Goal: Task Accomplishment & Management: Manage account settings

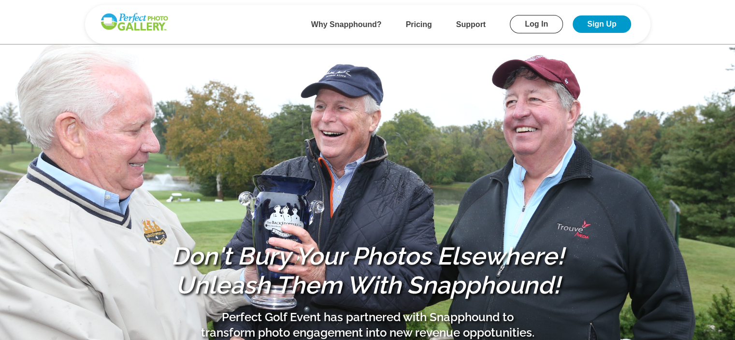
click at [339, 25] on b "Why Snapphound?" at bounding box center [346, 24] width 71 height 8
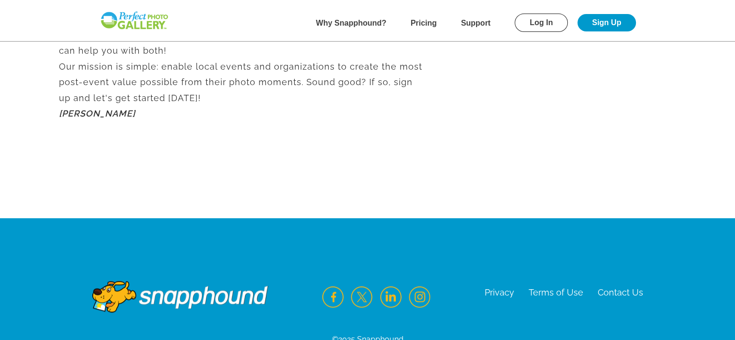
scroll to position [651, 0]
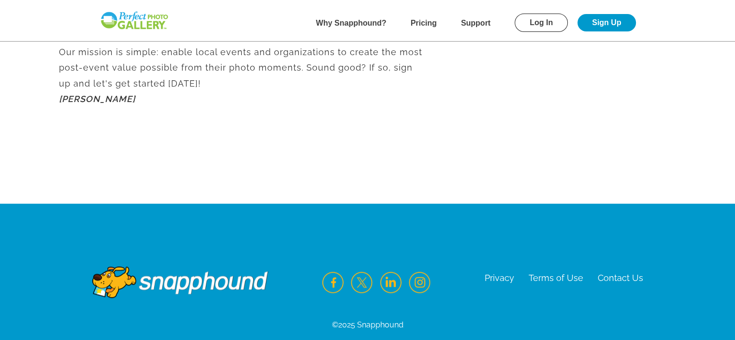
click at [422, 21] on b "Pricing" at bounding box center [424, 23] width 26 height 8
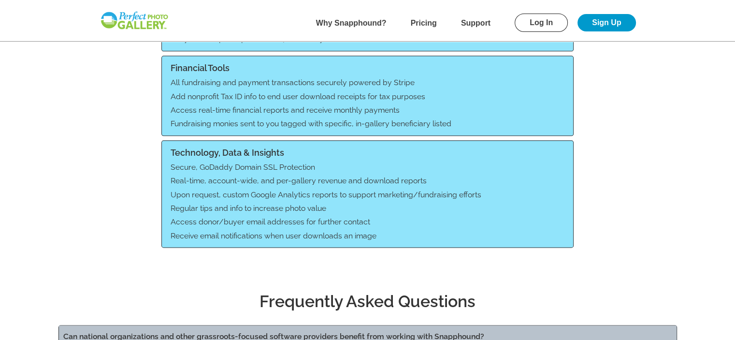
scroll to position [1038, 0]
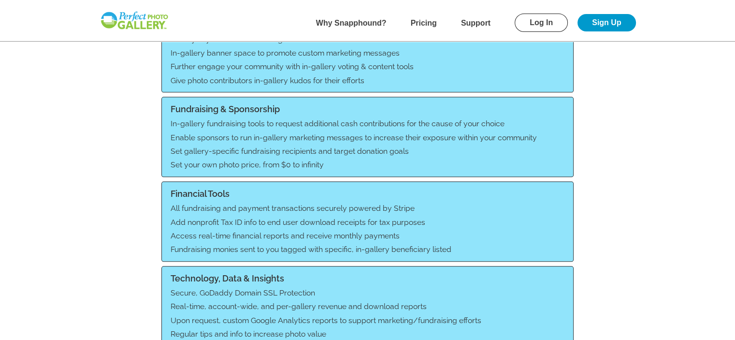
click at [601, 21] on link "Sign Up" at bounding box center [607, 22] width 58 height 17
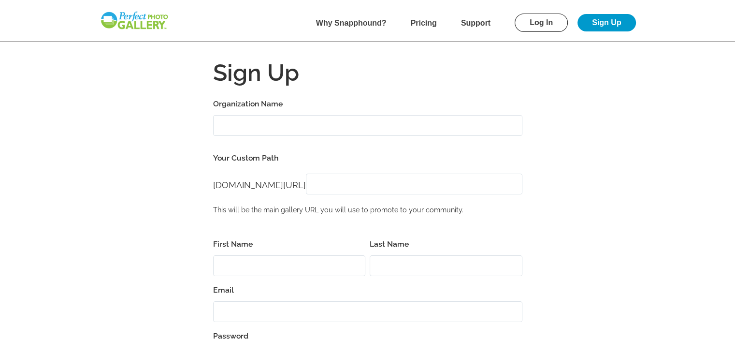
click at [318, 127] on input "Organization Name" at bounding box center [367, 125] width 309 height 21
type input "Friends of Simsbury Farms"
click at [351, 183] on input "[DOMAIN_NAME][URL]" at bounding box center [414, 184] width 217 height 21
type input "FOSF"
click at [362, 158] on label "Your Custom Path" at bounding box center [367, 158] width 309 height 14
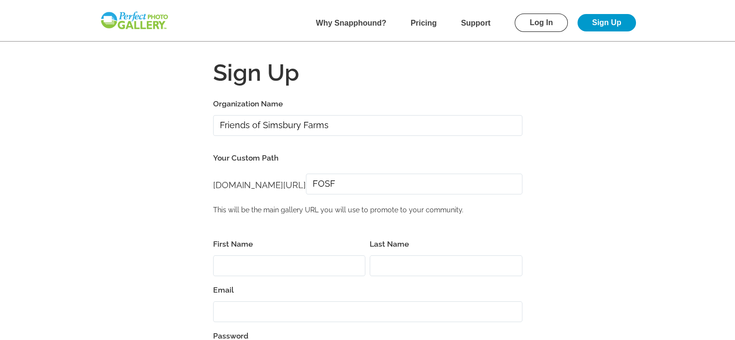
click at [301, 271] on input "First Name" at bounding box center [289, 265] width 153 height 21
type input "[PERSON_NAME]"
type input "Kearney"
type input "kjk@claritymarketing.biz"
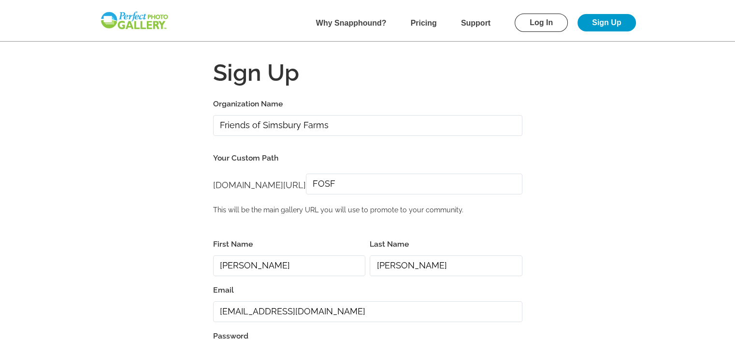
type input "06070"
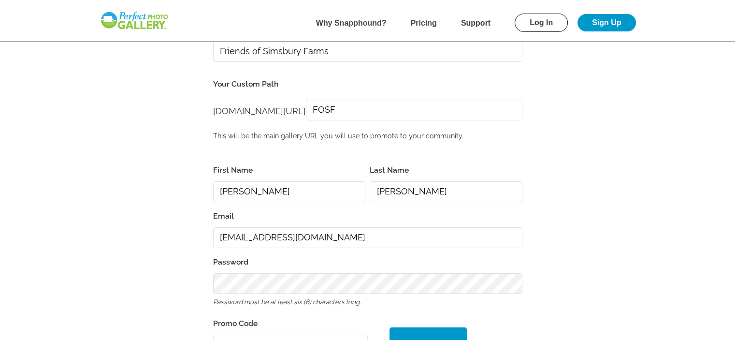
scroll to position [97, 0]
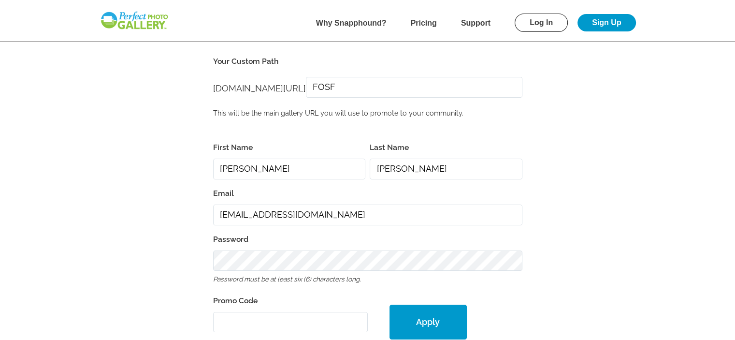
drag, startPoint x: 346, startPoint y: 216, endPoint x: 217, endPoint y: 216, distance: 129.1
click at [217, 216] on input "kjk@claritymarketing.biz" at bounding box center [367, 215] width 309 height 21
type input "KellyK@friendsofsimsburyfarms.com"
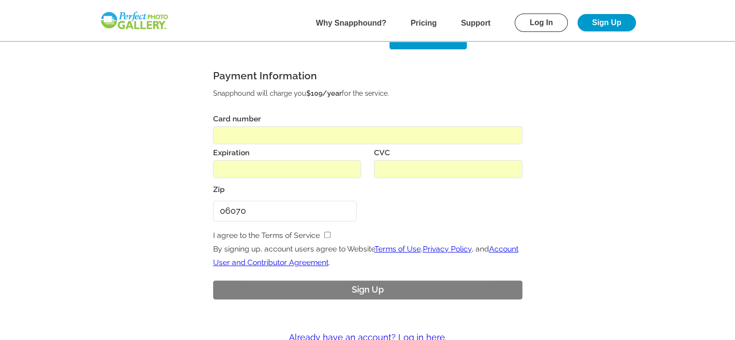
scroll to position [435, 0]
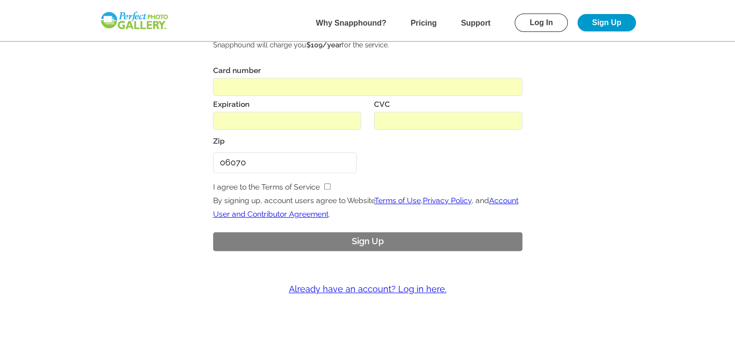
click at [327, 184] on input "checkbox" at bounding box center [327, 186] width 6 height 6
checkbox input "true"
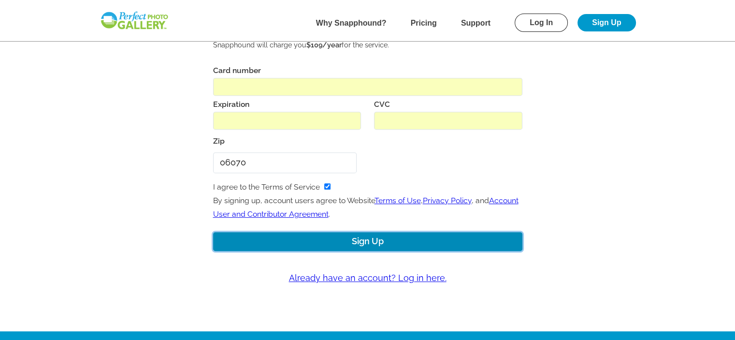
click at [386, 240] on button "Sign Up" at bounding box center [367, 241] width 309 height 19
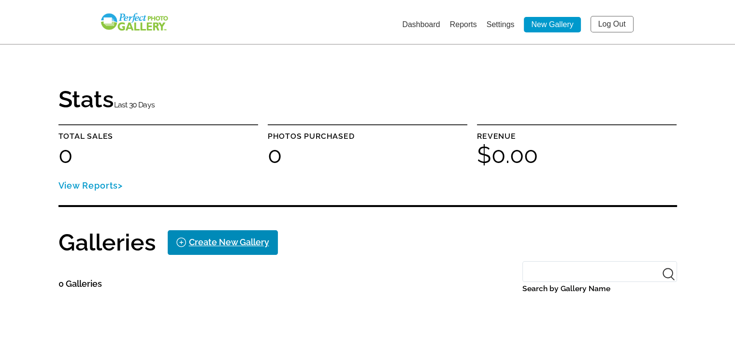
click at [210, 243] on div "Create New Gallery" at bounding box center [229, 241] width 80 height 15
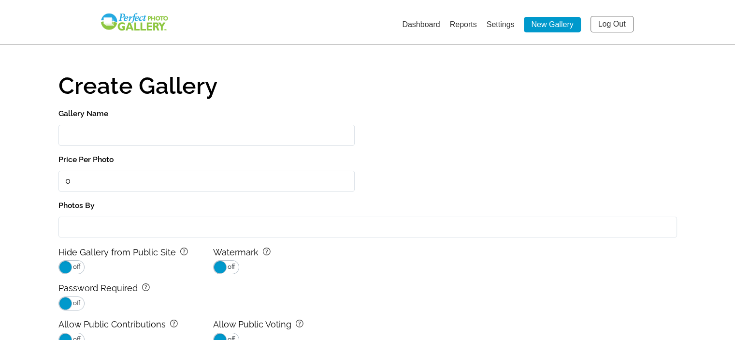
click at [135, 133] on input "Gallery Name" at bounding box center [207, 135] width 296 height 21
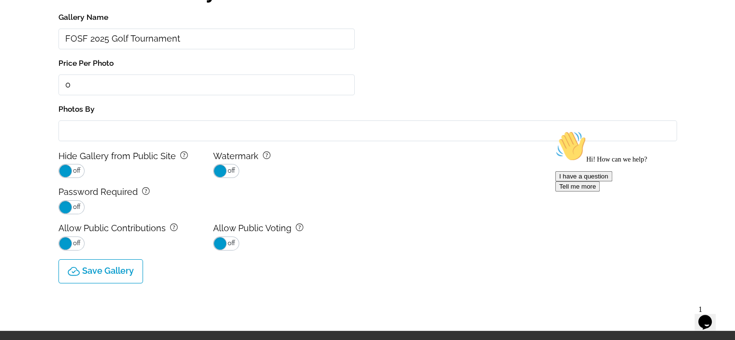
scroll to position [97, 0]
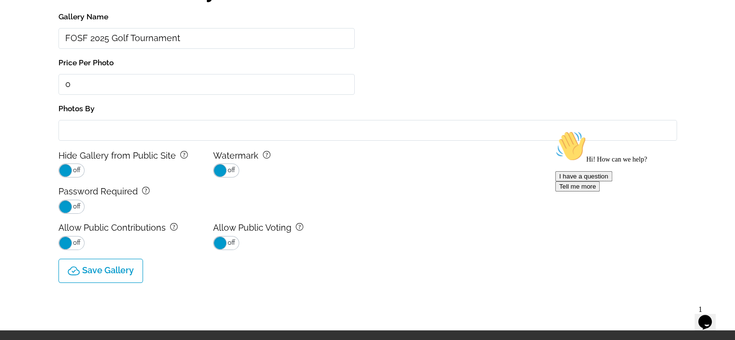
type input "FOSF 2025 Golf Tournament"
click at [78, 240] on span "off" at bounding box center [76, 242] width 9 height 13
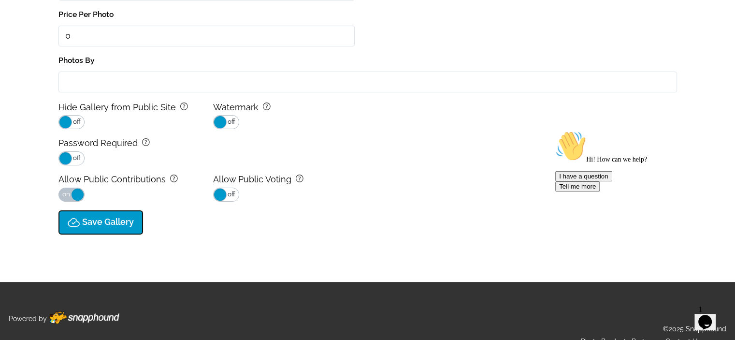
click at [93, 218] on p "Save Gallery" at bounding box center [108, 222] width 52 height 10
type input "0.0"
select select "onlyShowInGallery"
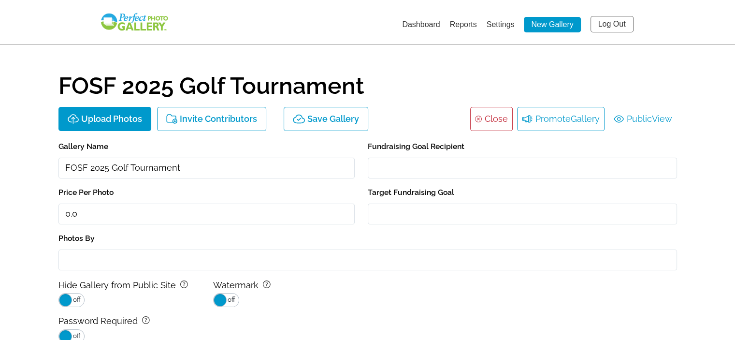
click at [550, 114] on li "Promote Gallery" at bounding box center [561, 119] width 88 height 24
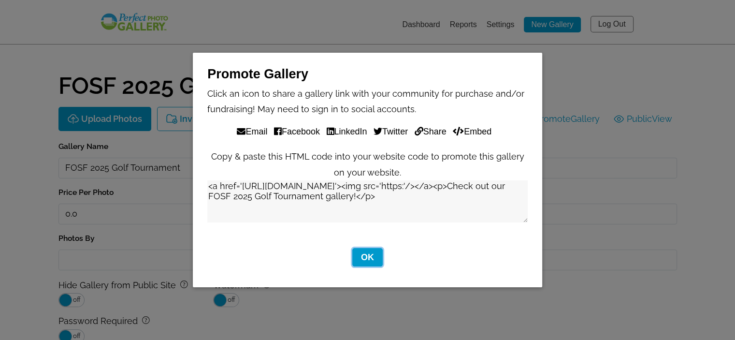
click at [369, 259] on button "OK" at bounding box center [367, 257] width 30 height 19
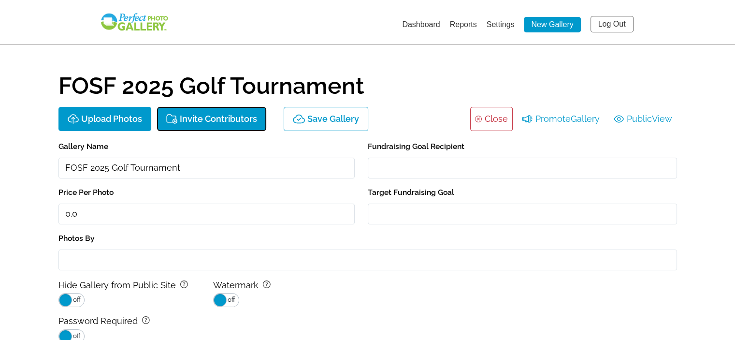
click at [198, 117] on p "Invite Contributors" at bounding box center [218, 119] width 77 height 10
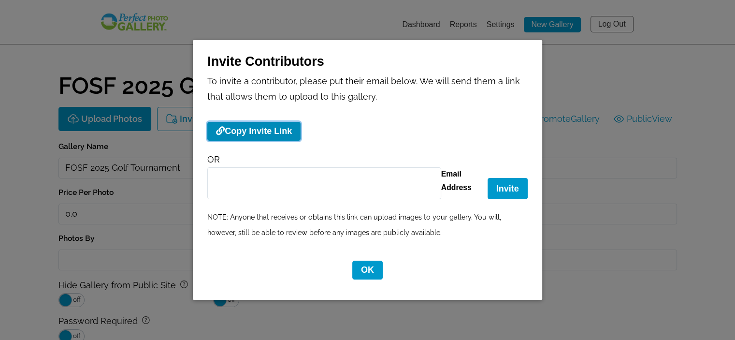
click at [249, 129] on button "Copy Invite Link" at bounding box center [253, 131] width 93 height 19
click at [607, 46] on div "Invite Contributors To invite a contributor, please put their email below. We w…" at bounding box center [367, 170] width 735 height 340
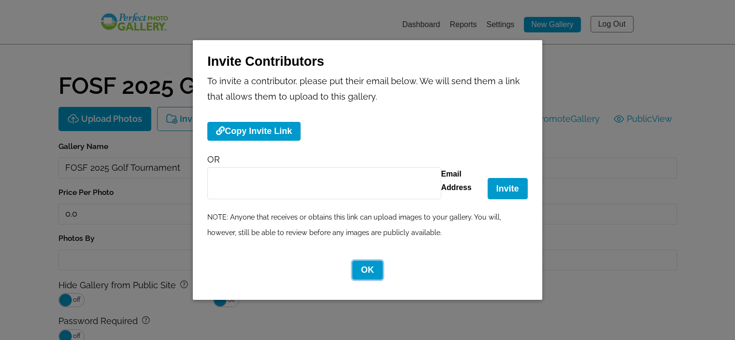
click at [361, 267] on button "OK" at bounding box center [367, 270] width 30 height 19
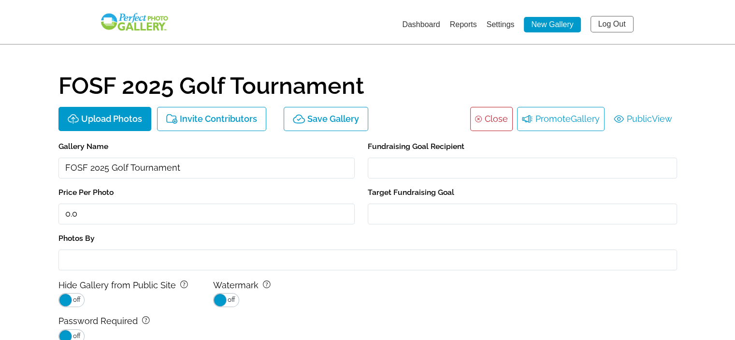
click at [557, 115] on li "Promote Gallery" at bounding box center [561, 119] width 88 height 24
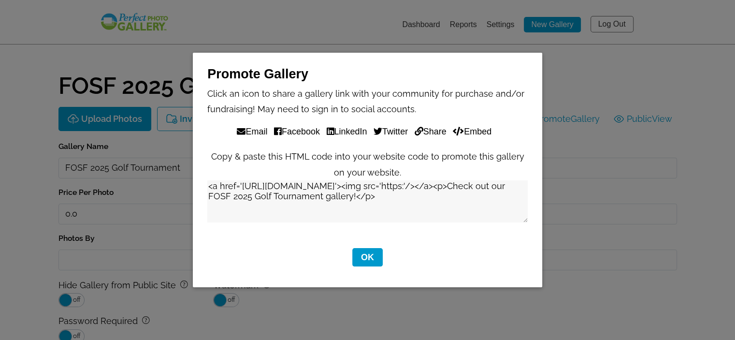
click at [437, 193] on textarea "<a href='https://perfectgolf.snapphound.com/fosf/gallery/6229'><img src='https:…" at bounding box center [367, 201] width 320 height 42
click at [435, 129] on button "Share" at bounding box center [431, 132] width 32 height 10
click at [361, 252] on button "OK" at bounding box center [367, 257] width 30 height 19
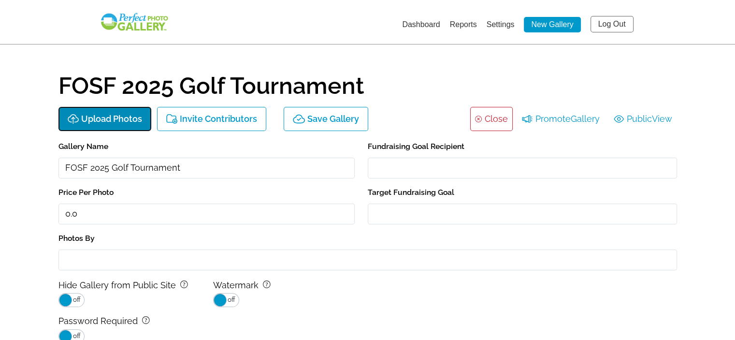
click at [114, 116] on p "Upload Photos" at bounding box center [111, 119] width 61 height 10
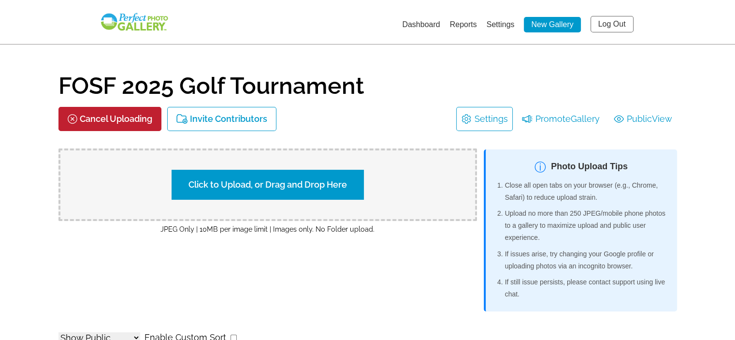
click at [120, 19] on img at bounding box center [135, 22] width 70 height 20
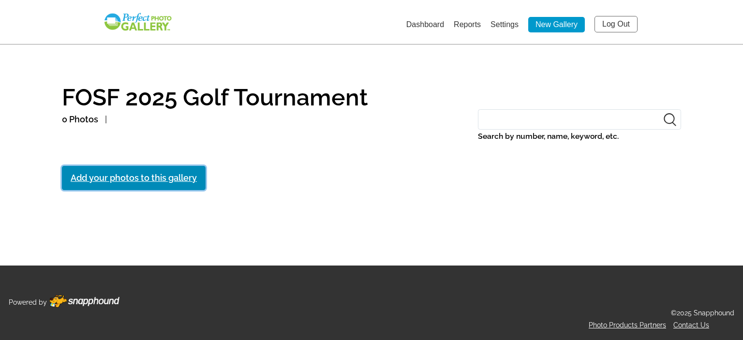
click at [180, 176] on link "Add your photos to this gallery" at bounding box center [134, 178] width 144 height 24
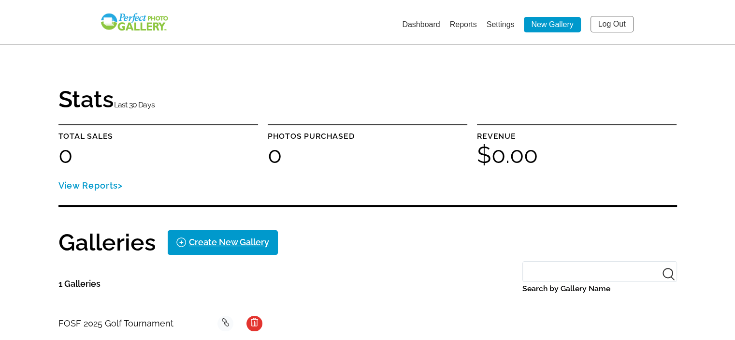
click at [609, 20] on link "Log Out" at bounding box center [612, 24] width 43 height 16
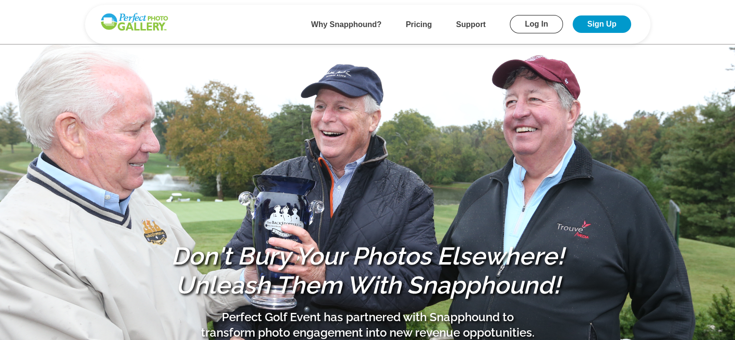
click at [530, 23] on link "Log In" at bounding box center [536, 24] width 53 height 18
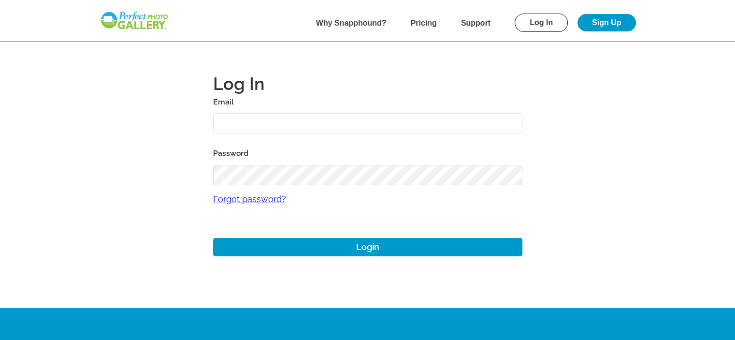
type input "[PERSON_NAME][EMAIL_ADDRESS][DOMAIN_NAME]"
click at [538, 22] on link "Log In" at bounding box center [541, 23] width 53 height 18
click at [541, 19] on link "Log In" at bounding box center [541, 23] width 53 height 18
click at [552, 77] on main "Log In Email KellyK@friendsofsimsburyfarms.com Password Forgot password? Login" at bounding box center [368, 154] width 696 height 308
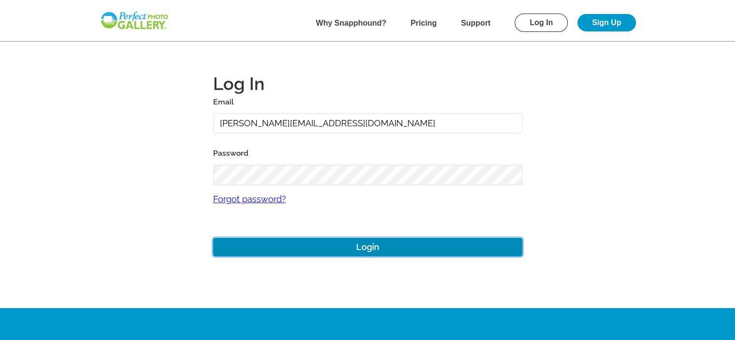
click at [365, 244] on button "Login" at bounding box center [367, 247] width 309 height 19
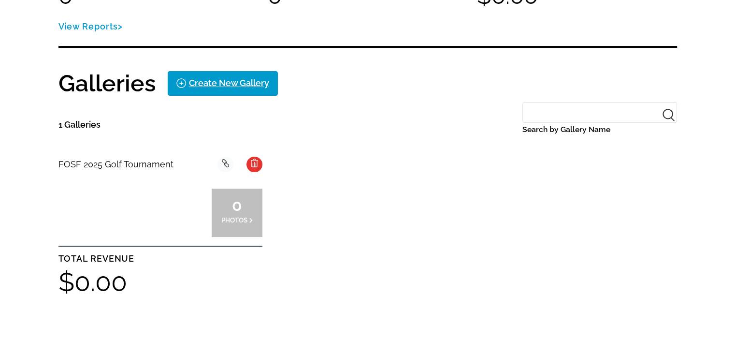
scroll to position [193, 0]
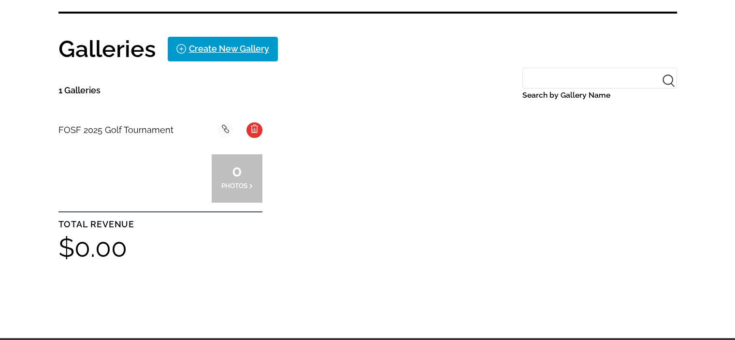
click at [153, 129] on span "FOSF 2025 Golf Tournament" at bounding box center [116, 130] width 115 height 10
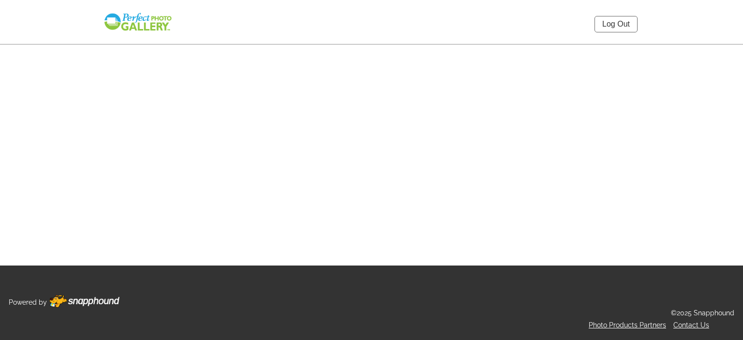
select select "onlyShowInGallery"
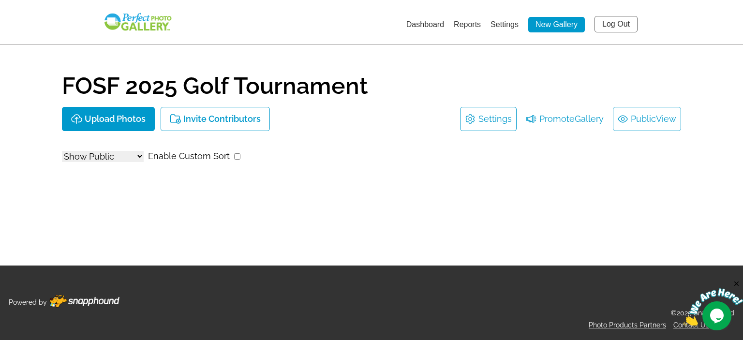
click at [633, 116] on link "Public View" at bounding box center [646, 118] width 59 height 15
click at [479, 117] on link "Settings" at bounding box center [494, 118] width 33 height 15
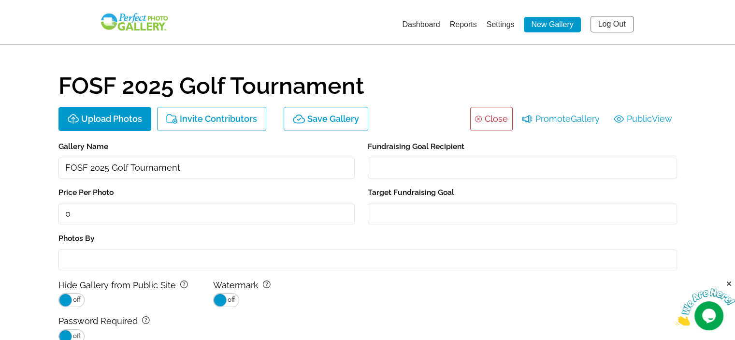
click at [479, 117] on icon "background Layer 1" at bounding box center [480, 119] width 10 height 10
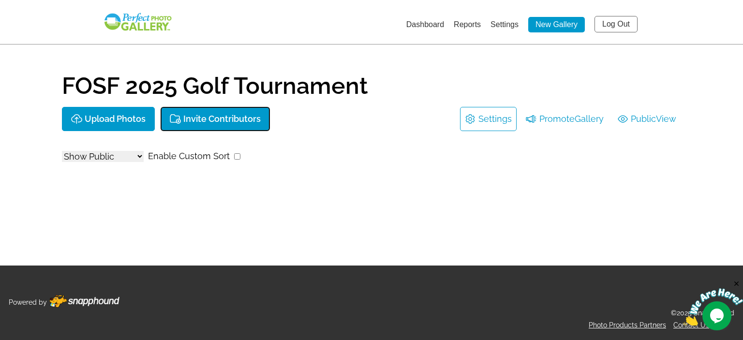
click at [222, 116] on p "Invite Contributors" at bounding box center [221, 119] width 77 height 10
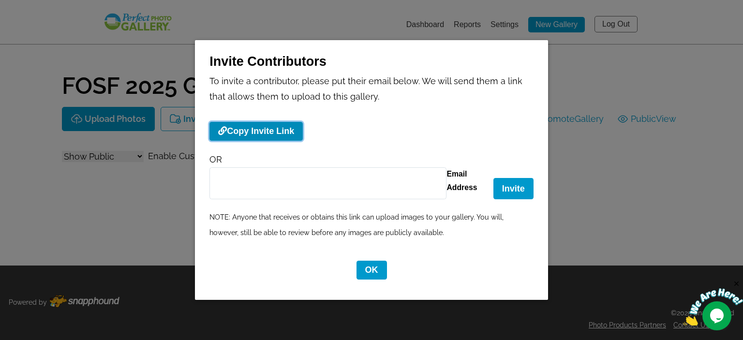
click at [258, 131] on button "Copy Invite Link" at bounding box center [255, 131] width 93 height 19
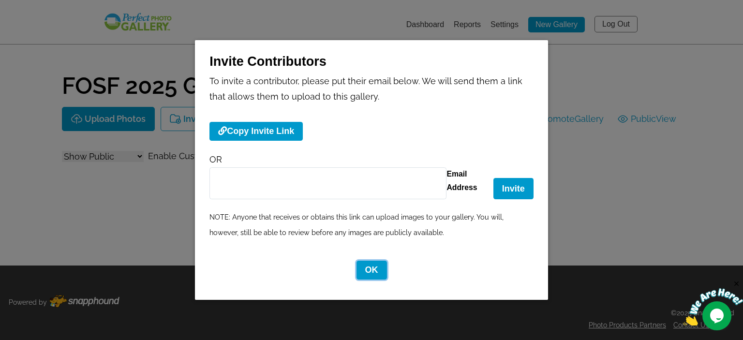
click at [371, 271] on button "OK" at bounding box center [371, 270] width 30 height 19
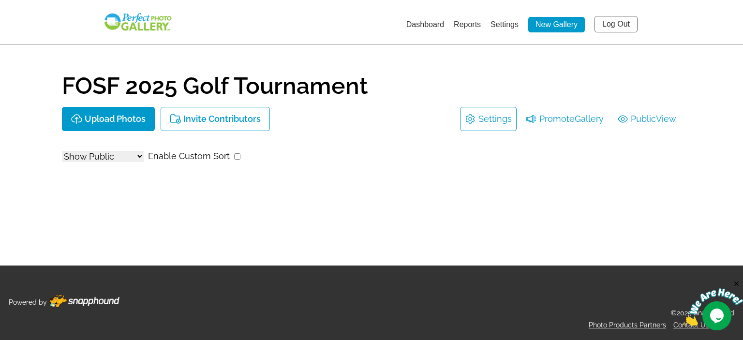
click at [605, 24] on link "Log Out" at bounding box center [615, 24] width 43 height 16
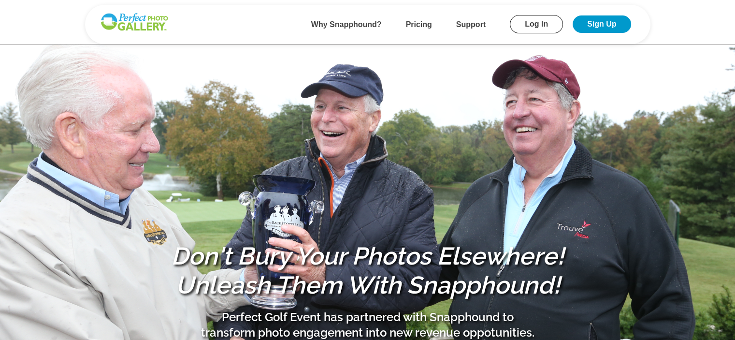
click at [537, 25] on link "Log In" at bounding box center [536, 24] width 53 height 18
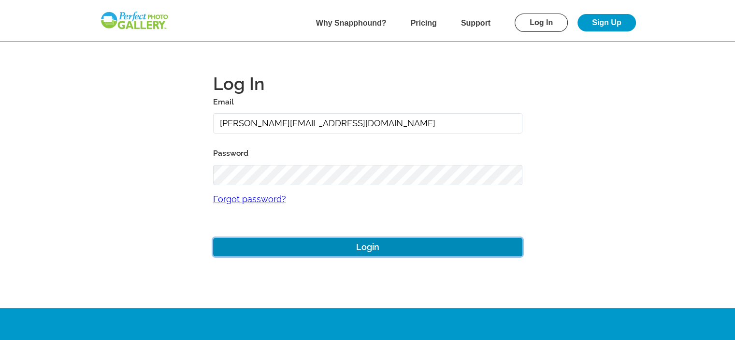
click at [377, 246] on button "Login" at bounding box center [367, 247] width 309 height 19
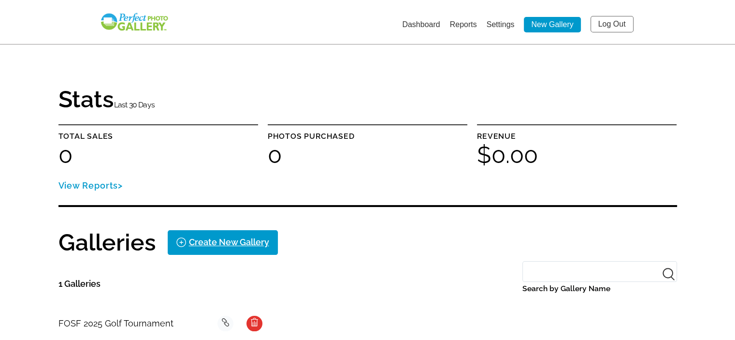
click at [100, 319] on span "FOSF 2025 Golf Tournament" at bounding box center [116, 323] width 115 height 10
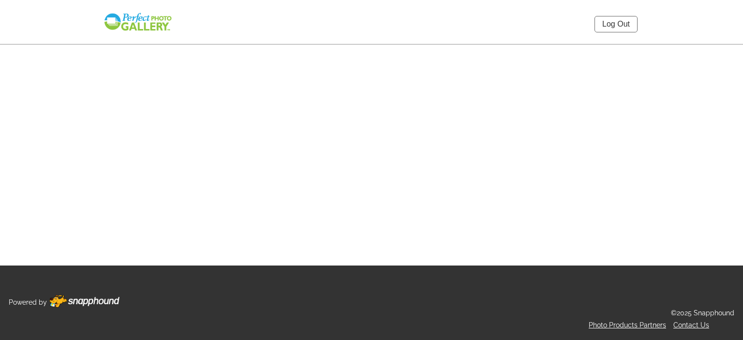
select select "onlyShowInGallery"
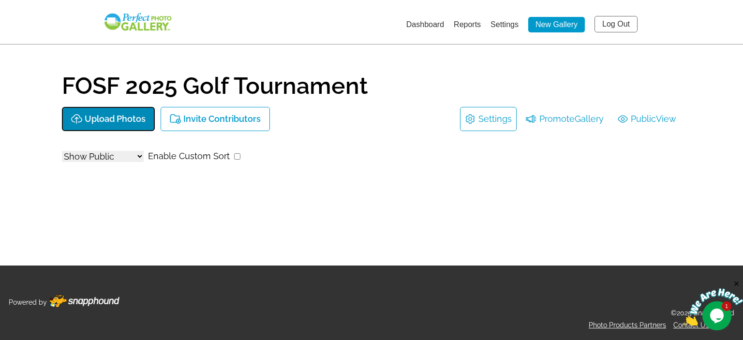
click at [130, 116] on p "Upload Photos" at bounding box center [115, 119] width 61 height 10
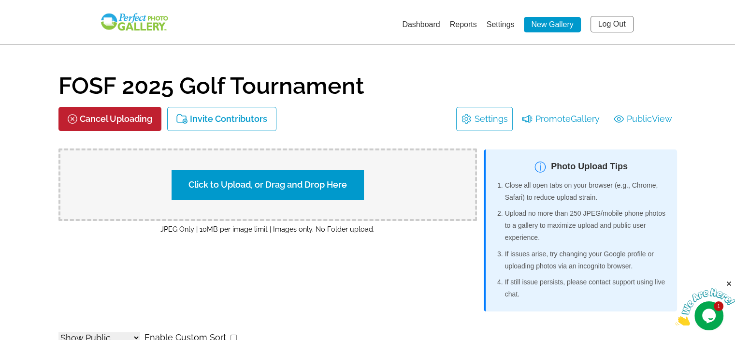
click at [236, 184] on label "Click to Upload, or Drag and Drop Here" at bounding box center [268, 185] width 192 height 30
click at [347, 184] on input "Click to Upload, or Drag and Drop Here" at bounding box center [437, 183] width 181 height 13
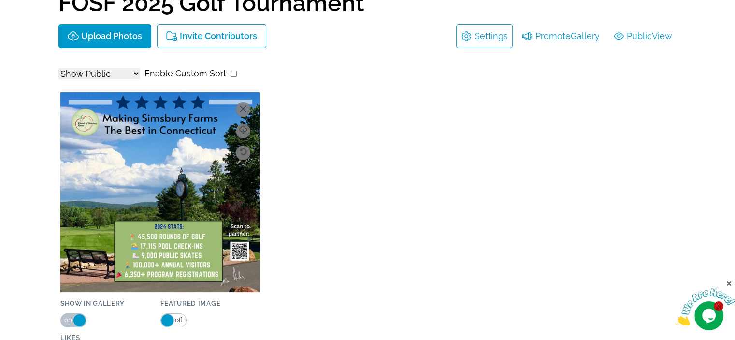
scroll to position [145, 0]
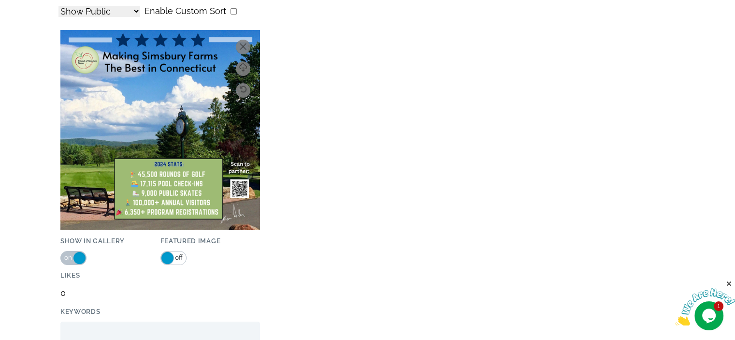
click at [180, 255] on span "off" at bounding box center [178, 257] width 9 height 13
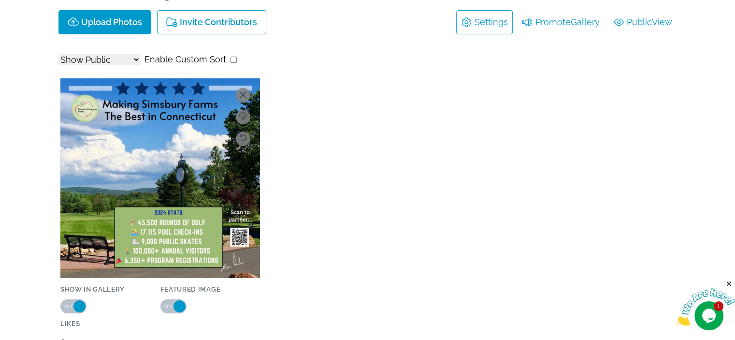
scroll to position [0, 0]
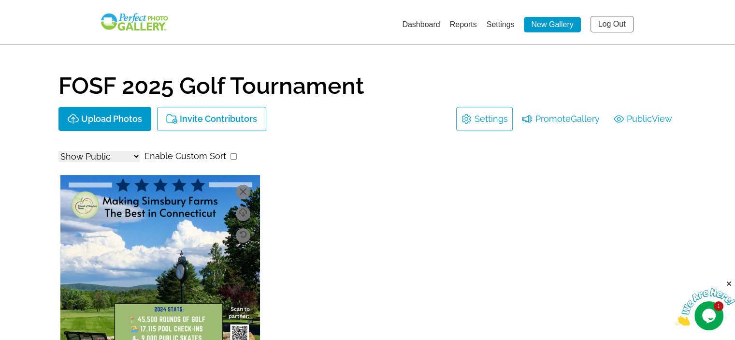
click at [618, 21] on link "Log Out" at bounding box center [612, 24] width 43 height 16
